Goal: Obtain resource: Download file/media

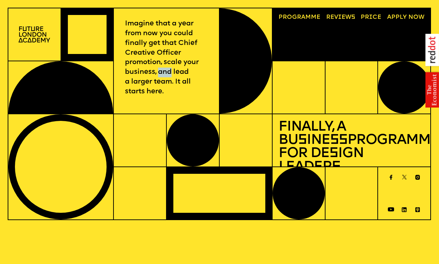
click at [303, 18] on span "a" at bounding box center [303, 17] width 4 height 6
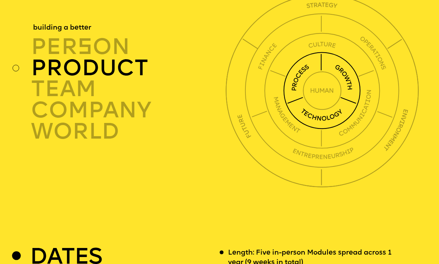
scroll to position [1583, 0]
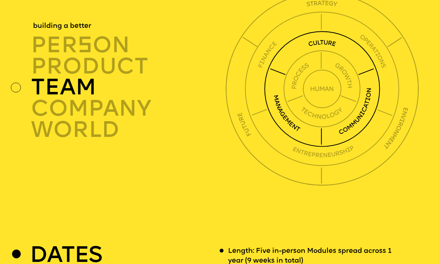
click at [81, 98] on div "TEAM" at bounding box center [130, 87] width 198 height 21
click at [74, 98] on div "TEAM" at bounding box center [130, 87] width 198 height 21
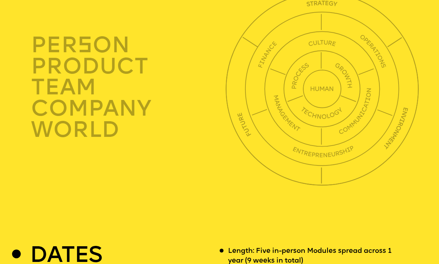
click at [16, 93] on div at bounding box center [16, 88] width 10 height 10
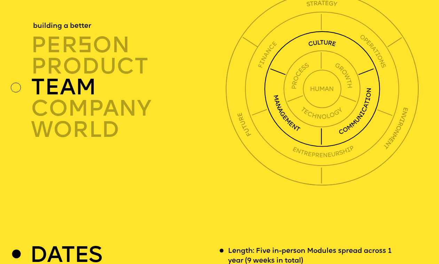
click at [48, 98] on div "TEAM" at bounding box center [130, 87] width 198 height 21
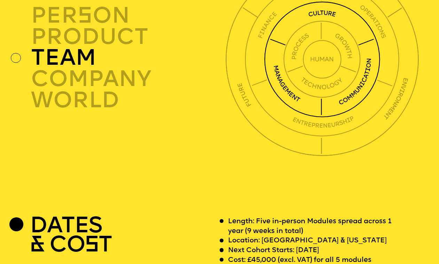
scroll to position [1576, 0]
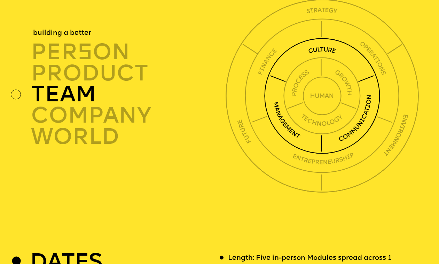
click at [81, 105] on div "TEAM" at bounding box center [130, 94] width 198 height 21
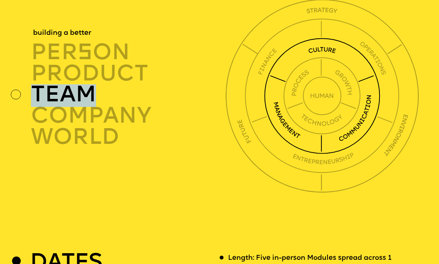
click at [81, 105] on div "TEAM" at bounding box center [130, 94] width 198 height 21
drag, startPoint x: 81, startPoint y: 111, endPoint x: 99, endPoint y: 111, distance: 18.1
click at [81, 105] on div "TEAM" at bounding box center [130, 94] width 198 height 21
click at [279, 125] on img at bounding box center [322, 96] width 116 height 116
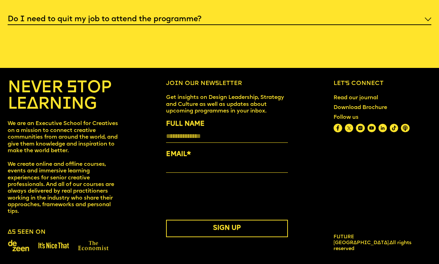
scroll to position [2487, 0]
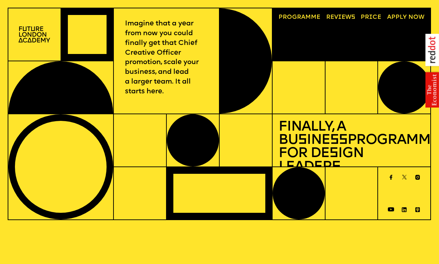
click at [373, 17] on link "Price" at bounding box center [371, 17] width 27 height 12
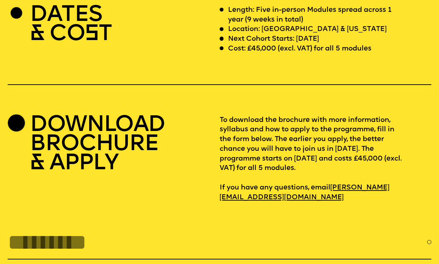
scroll to position [1828, 0]
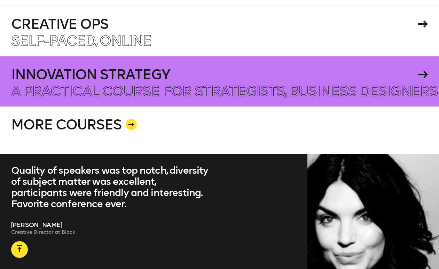
scroll to position [1334, 0]
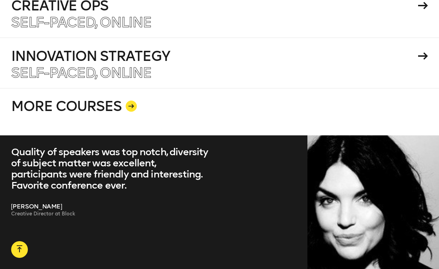
click at [122, 88] on link "MORE COURSES" at bounding box center [219, 111] width 417 height 47
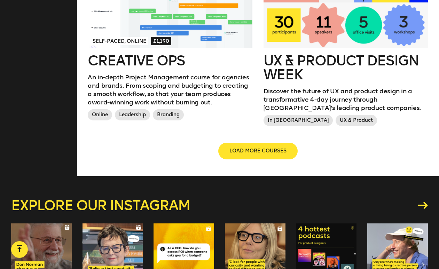
scroll to position [833, 0]
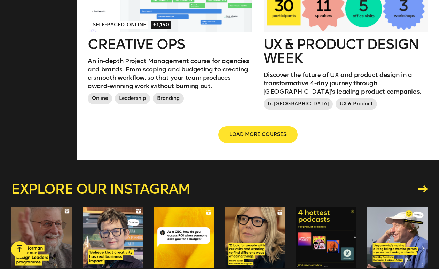
click at [153, 48] on h2 "Creative Ops" at bounding box center [170, 44] width 165 height 14
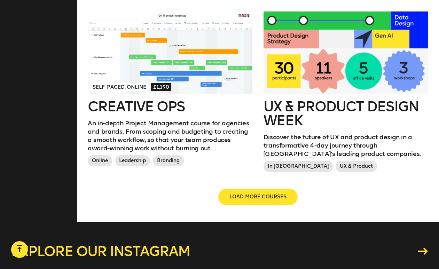
scroll to position [755, 0]
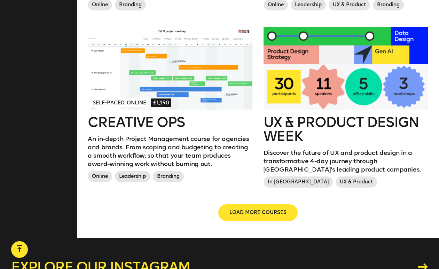
click at [149, 137] on p "An in-depth Project Management course for agencies and brands. From scoping and…" at bounding box center [170, 151] width 165 height 33
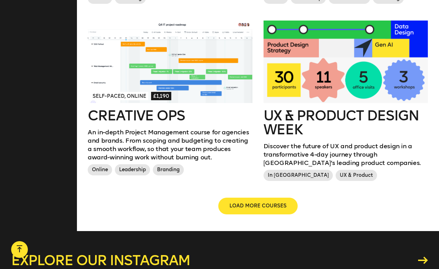
scroll to position [795, 0]
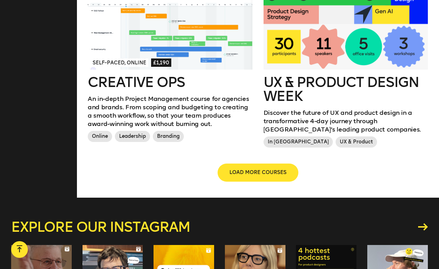
click at [239, 173] on span "LOAD MORE COURSES" at bounding box center [257, 172] width 57 height 7
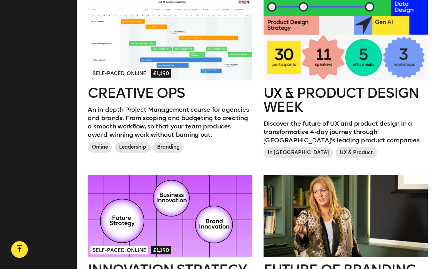
scroll to position [783, 0]
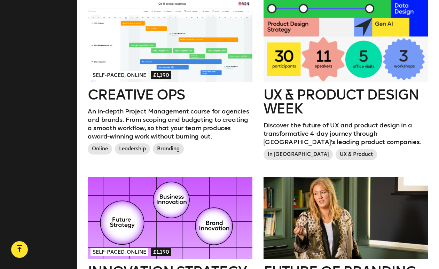
click at [92, 93] on h2 "Creative Ops" at bounding box center [170, 95] width 165 height 14
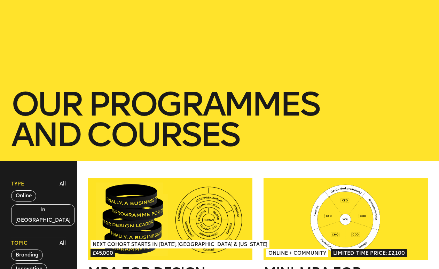
scroll to position [38, 0]
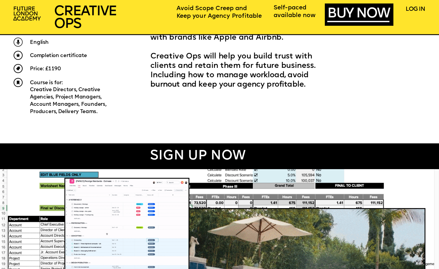
scroll to position [304, 0]
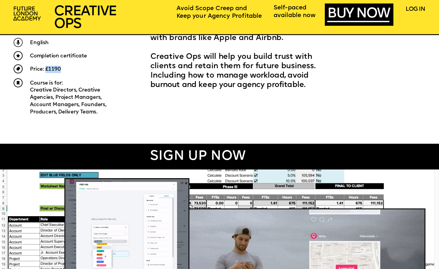
drag, startPoint x: 63, startPoint y: 68, endPoint x: 128, endPoint y: 32, distance: 74.2
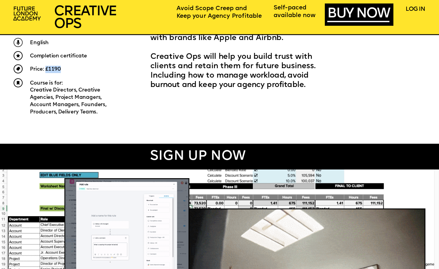
click at [45, 69] on p "Price: £1190" at bounding box center [71, 69] width 82 height 7
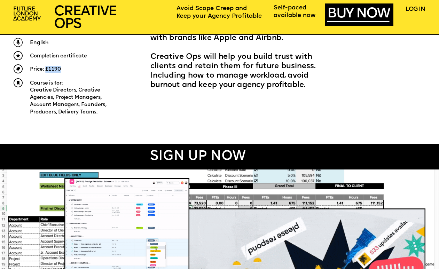
copy span "£1190"
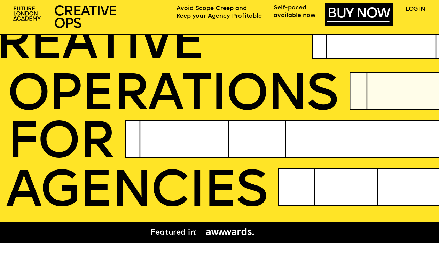
scroll to position [0, 0]
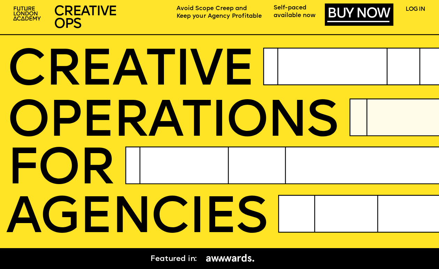
click at [237, 142] on span "OPERatioNS" at bounding box center [172, 123] width 330 height 52
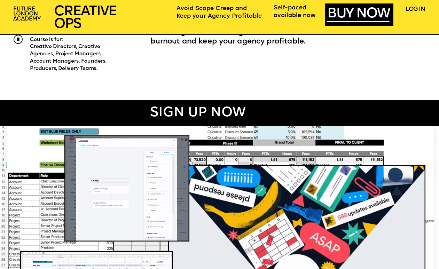
scroll to position [361, 0]
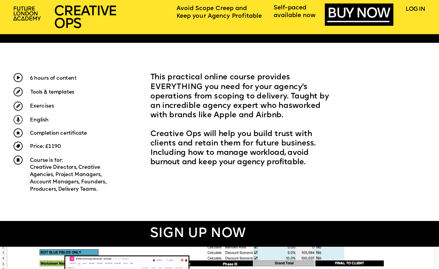
scroll to position [218, 0]
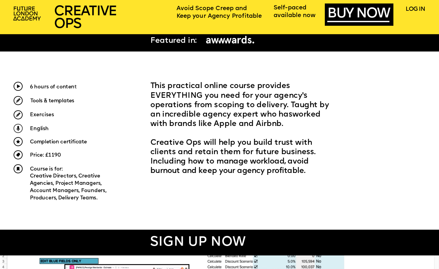
click at [17, 86] on img at bounding box center [18, 86] width 9 height 9
click at [19, 87] on img at bounding box center [18, 86] width 9 height 9
drag, startPoint x: 154, startPoint y: 85, endPoint x: 247, endPoint y: 175, distance: 129.3
click at [246, 175] on div "This practical online course provides EVERYTHING you need for your agency's ope…" at bounding box center [244, 129] width 188 height 94
click at [247, 175] on p "Creative Ops will help you build trust with clients and retain them for future …" at bounding box center [244, 158] width 188 height 38
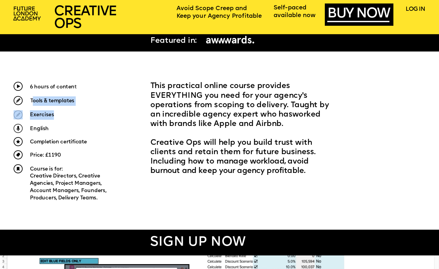
drag, startPoint x: 40, startPoint y: 112, endPoint x: 60, endPoint y: 117, distance: 20.4
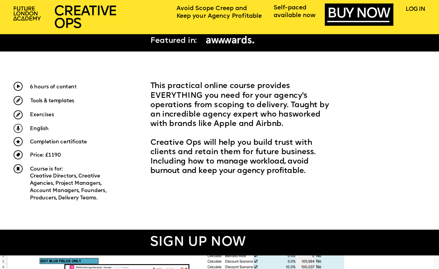
click at [60, 117] on p "Exercises" at bounding box center [62, 114] width 65 height 9
click at [18, 114] on img at bounding box center [18, 114] width 9 height 9
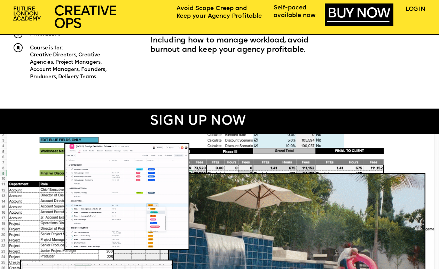
scroll to position [339, 0]
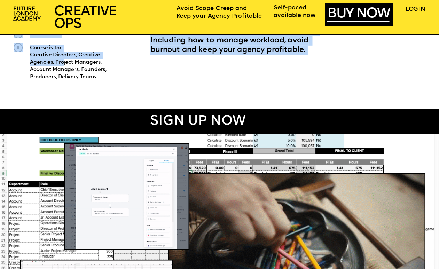
drag, startPoint x: 118, startPoint y: 75, endPoint x: 123, endPoint y: 79, distance: 6.9
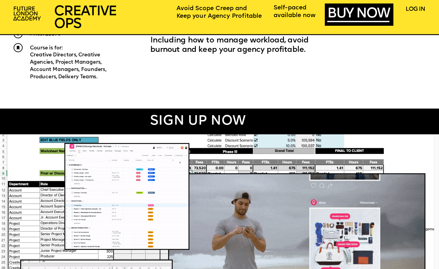
click at [111, 78] on p "Creative Directors, Creative Agencies, Project Managers, Account Managers, Foun…" at bounding box center [73, 66] width 87 height 29
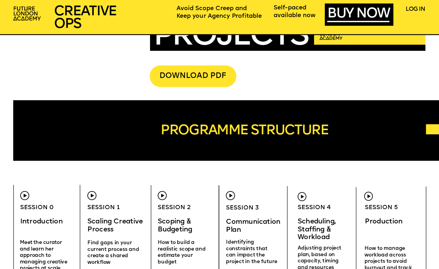
scroll to position [1577, 0]
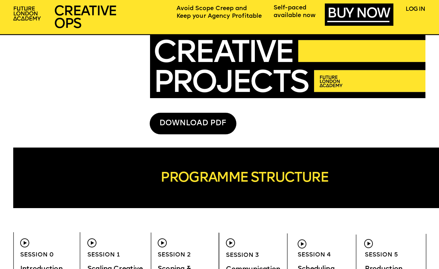
click at [196, 122] on div "DOWNLOAD PDF" at bounding box center [193, 124] width 87 height 22
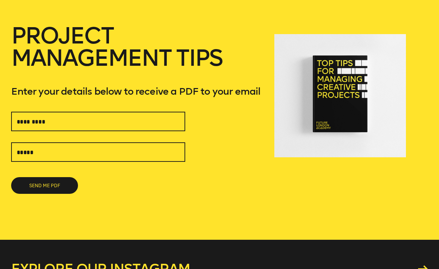
scroll to position [52, 0]
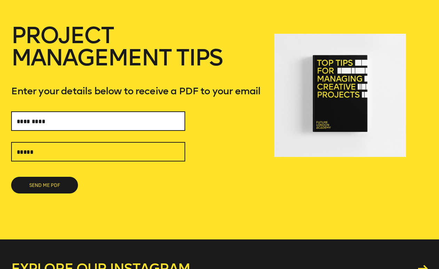
click at [118, 120] on input "text" at bounding box center [98, 120] width 174 height 19
type input "**********"
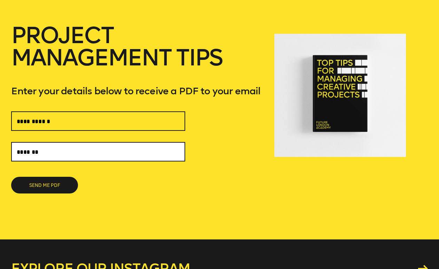
type input "**********"
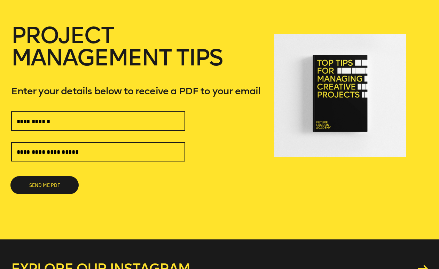
click at [54, 190] on button "SEND ME PDF" at bounding box center [44, 185] width 67 height 17
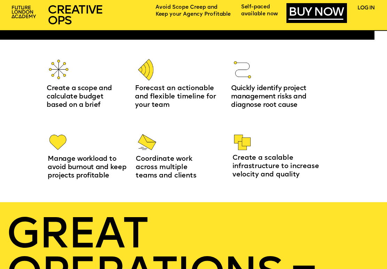
scroll to position [690, 0]
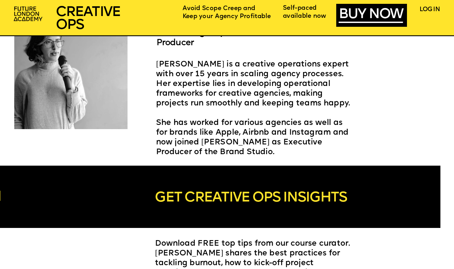
scroll to position [1234, 0]
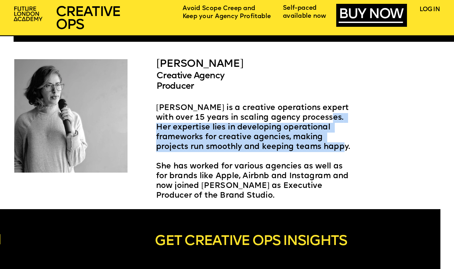
drag, startPoint x: 303, startPoint y: 116, endPoint x: 330, endPoint y: 146, distance: 40.7
click at [328, 146] on p "[PERSON_NAME] is a creative operations expert with over 15 years in scaling age…" at bounding box center [255, 127] width 199 height 49
drag, startPoint x: 330, startPoint y: 146, endPoint x: 350, endPoint y: 143, distance: 20.4
click at [330, 146] on p "[PERSON_NAME] is a creative operations expert with over 15 years in scaling age…" at bounding box center [255, 127] width 199 height 49
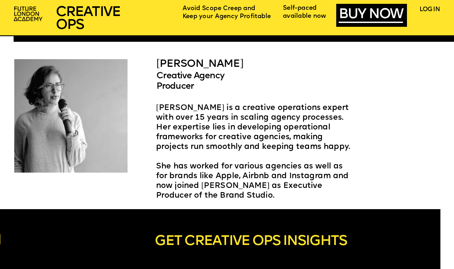
scroll to position [1319, 0]
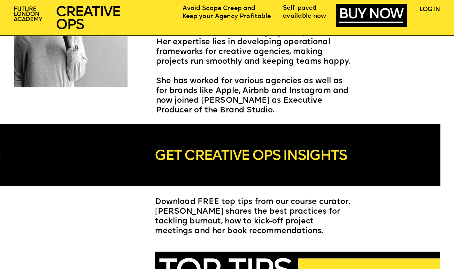
click at [296, 157] on span "GET CREATIVE OPS INSIGHTS" at bounding box center [251, 156] width 192 height 14
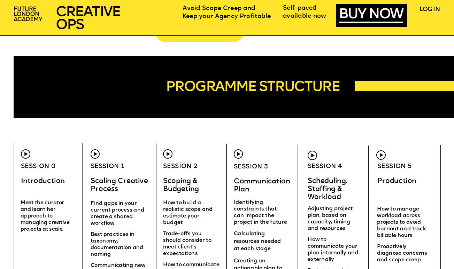
scroll to position [1760, 0]
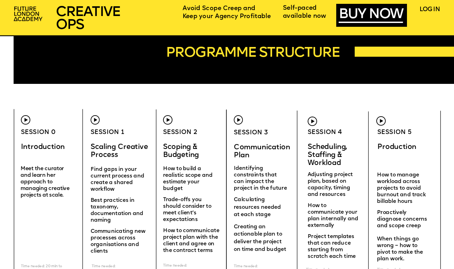
drag, startPoint x: 243, startPoint y: 122, endPoint x: 239, endPoint y: 120, distance: 5.0
click at [243, 122] on div "CREATIVE OPERatioNS FOR AGENCIES SCHEDULING STAFFING WORKLOAD I really liked th…" at bounding box center [227, 238] width 454 height 3996
drag, startPoint x: 239, startPoint y: 120, endPoint x: 235, endPoint y: 144, distance: 24.3
click at [238, 120] on img at bounding box center [238, 119] width 9 height 9
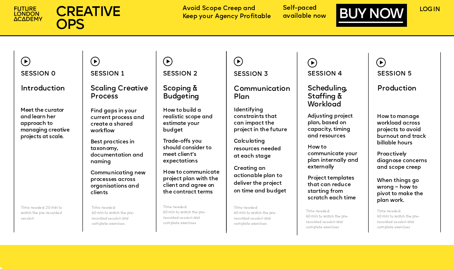
scroll to position [1823, 0]
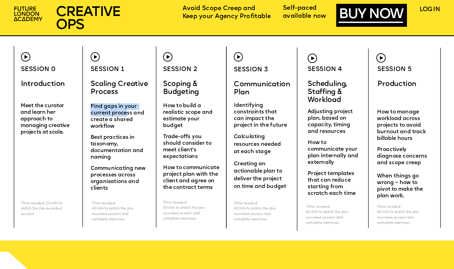
drag, startPoint x: 91, startPoint y: 105, endPoint x: 154, endPoint y: 117, distance: 64.9
click at [126, 111] on span "Find gaps in your current process and create a shared workflow" at bounding box center [118, 116] width 55 height 25
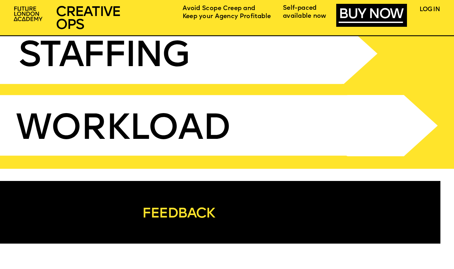
click at [231, 71] on div at bounding box center [169, 53] width 345 height 61
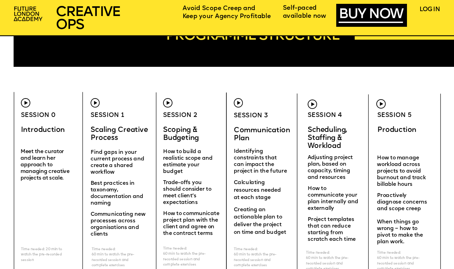
scroll to position [1806, 0]
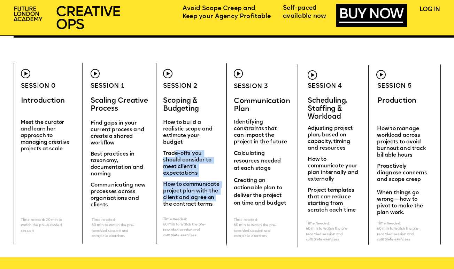
drag, startPoint x: 175, startPoint y: 153, endPoint x: 216, endPoint y: 200, distance: 61.7
click at [216, 200] on div "How to build a realistic scope and estimate your budget Trade-offs you should c…" at bounding box center [191, 163] width 57 height 88
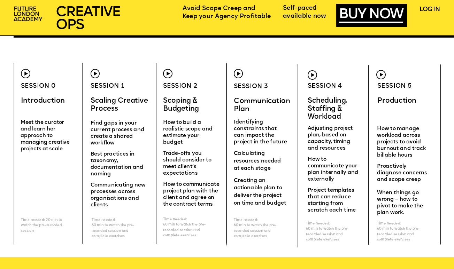
drag, startPoint x: 213, startPoint y: 204, endPoint x: 210, endPoint y: 177, distance: 27.7
click at [212, 205] on p "How to communicate project plan with the client and agree on the contract terms" at bounding box center [191, 192] width 57 height 31
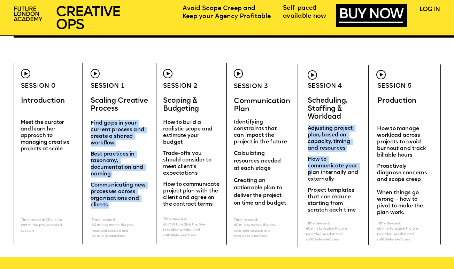
drag, startPoint x: 92, startPoint y: 123, endPoint x: 307, endPoint y: 171, distance: 220.2
click at [308, 172] on div "CREATIVE OPERatioNS FOR AGENCIES SCHEDULING STAFFING WORKLOAD I really liked th…" at bounding box center [227, 192] width 454 height 3996
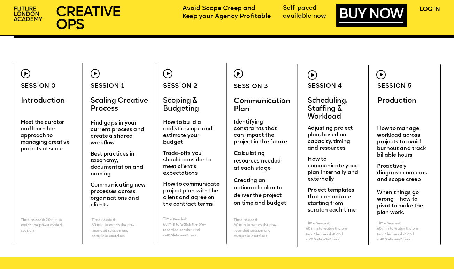
drag, startPoint x: 297, startPoint y: 168, endPoint x: 256, endPoint y: 130, distance: 56.2
click at [296, 168] on div "CREATIVE OPERatioNS FOR AGENCIES SCHEDULING STAFFING WORKLOAD I really liked th…" at bounding box center [227, 192] width 454 height 3996
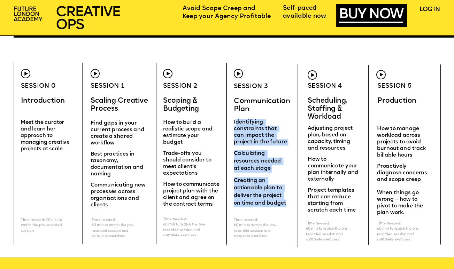
drag, startPoint x: 241, startPoint y: 121, endPoint x: 288, endPoint y: 201, distance: 92.7
click at [287, 202] on div "Identifying constraints that can impact the project in the future Calculating r…" at bounding box center [261, 163] width 54 height 88
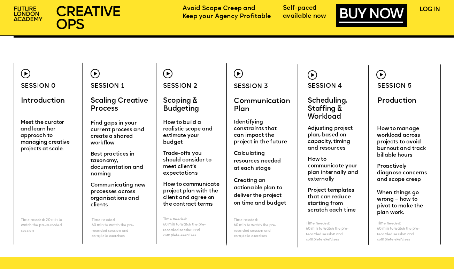
click at [288, 201] on div "CREATIVE OPERatioNS FOR AGENCIES SCHEDULING STAFFING WORKLOAD I really liked th…" at bounding box center [227, 192] width 454 height 3996
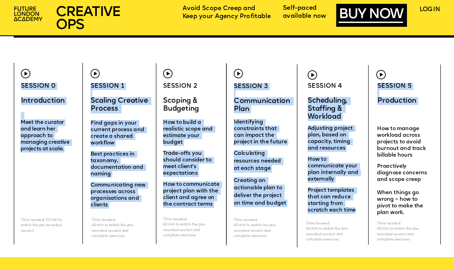
drag, startPoint x: 308, startPoint y: 100, endPoint x: 354, endPoint y: 212, distance: 121.3
click at [354, 212] on div "CREATIVE OPERatioNS FOR AGENCIES SCHEDULING STAFFING WORKLOAD I really liked th…" at bounding box center [227, 192] width 454 height 3996
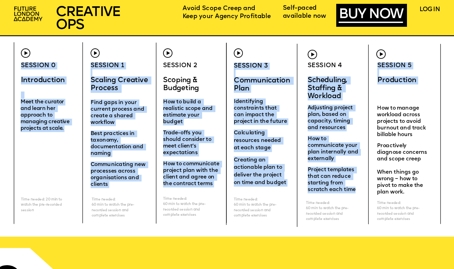
scroll to position [1827, 0]
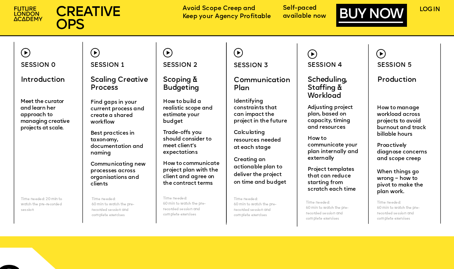
click at [383, 159] on span "Proactively diagnose concerns and scope creep" at bounding box center [403, 152] width 52 height 18
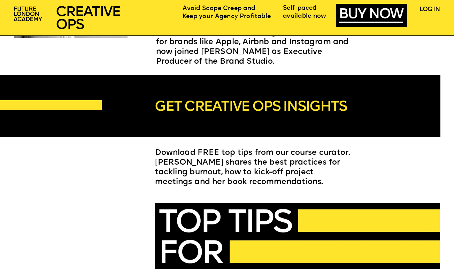
scroll to position [1157, 0]
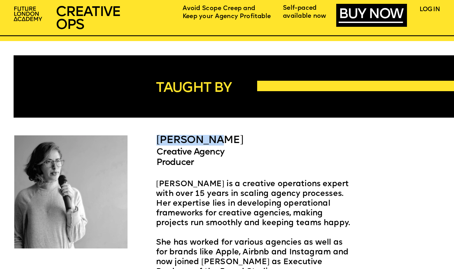
drag, startPoint x: 221, startPoint y: 143, endPoint x: 158, endPoint y: 143, distance: 63.4
click at [158, 143] on p "[PERSON_NAME]" at bounding box center [200, 139] width 89 height 8
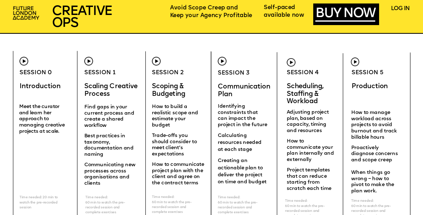
scroll to position [1690, 0]
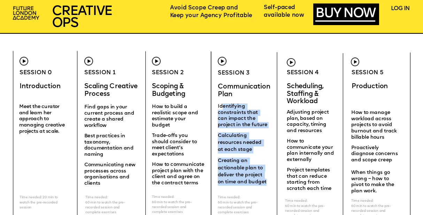
drag, startPoint x: 222, startPoint y: 105, endPoint x: 265, endPoint y: 183, distance: 88.5
click at [265, 183] on div "Identifying constraints that can impact the project in the future Calculating r…" at bounding box center [243, 144] width 50 height 82
click at [265, 183] on span "Creating an actionable plan to deliver the project on time and budget" at bounding box center [242, 171] width 49 height 26
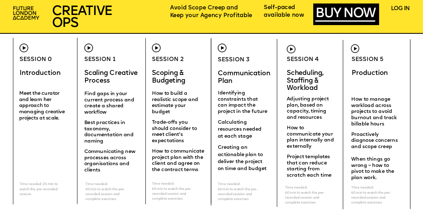
scroll to position [1705, 0]
